Goal: Information Seeking & Learning: Find specific page/section

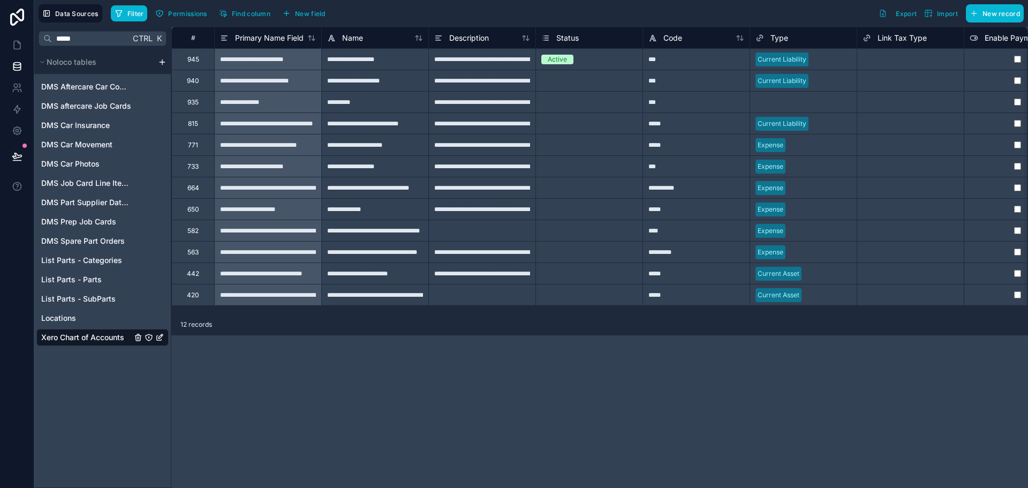
click at [819, 366] on div "**********" at bounding box center [599, 257] width 857 height 461
